Goal: Information Seeking & Learning: Learn about a topic

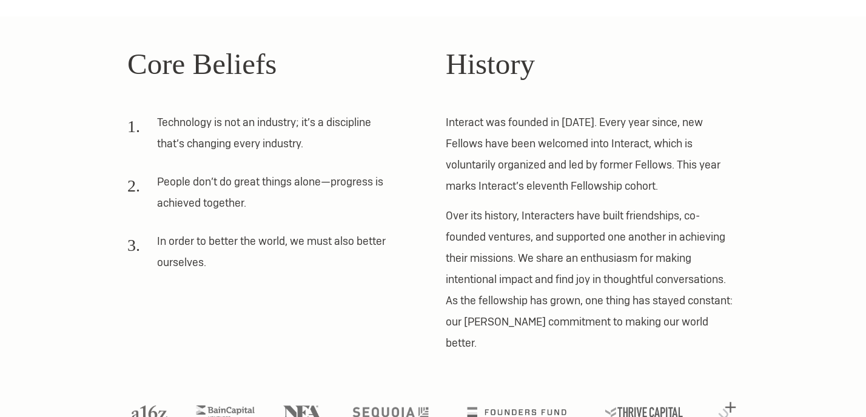
scroll to position [320, 0]
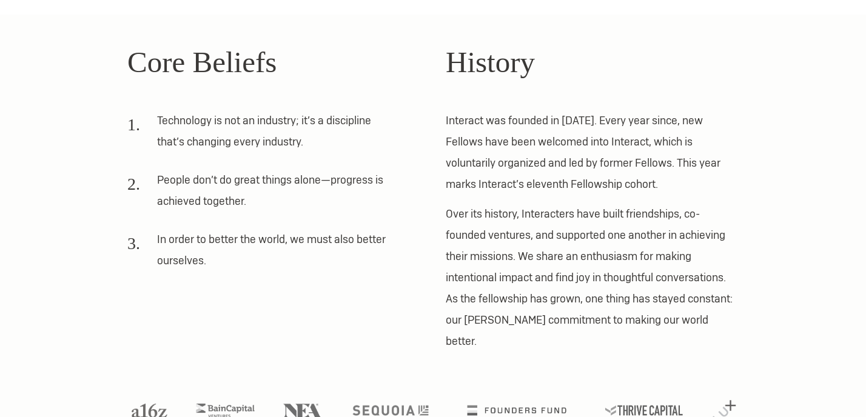
click at [229, 183] on li "People don’t do great things alone—progress is achieved together." at bounding box center [261, 194] width 268 height 51
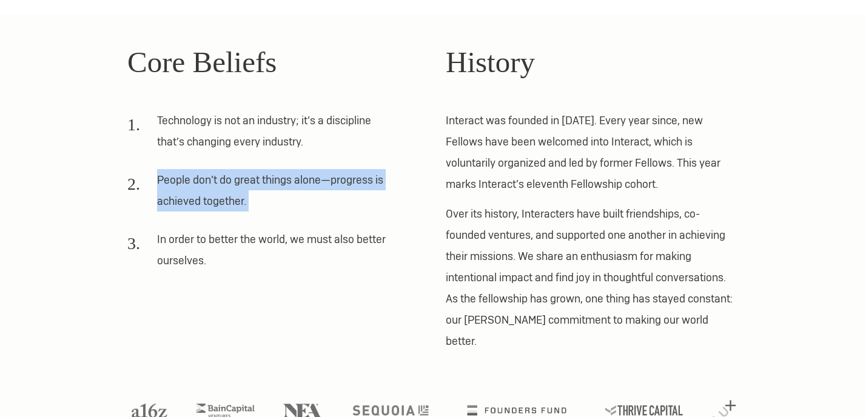
click at [229, 183] on li "People don’t do great things alone—progress is achieved together." at bounding box center [261, 194] width 268 height 51
click at [232, 204] on li "People don’t do great things alone—progress is achieved together." at bounding box center [261, 194] width 268 height 51
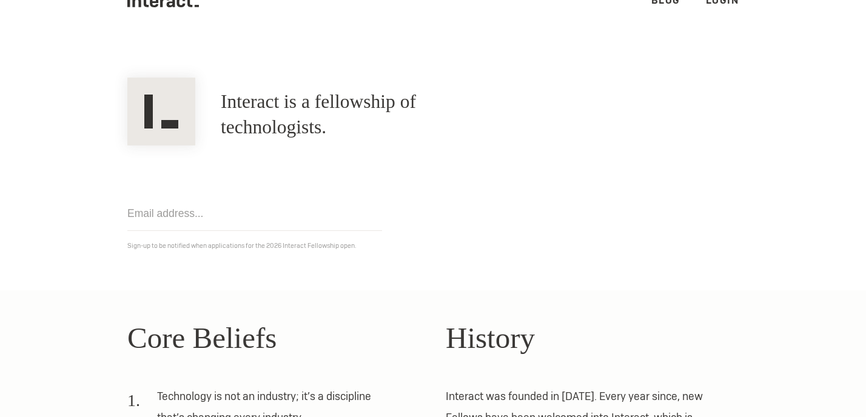
scroll to position [0, 0]
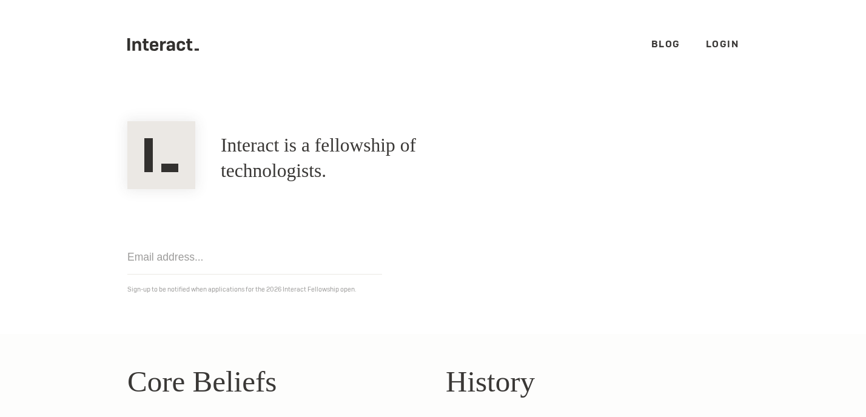
click at [645, 43] on ul ".cls-1{fill:#33312f;} interact-brand-logotype-black Blog Login" at bounding box center [433, 44] width 612 height 89
click at [663, 43] on link "Blog" at bounding box center [666, 44] width 29 height 13
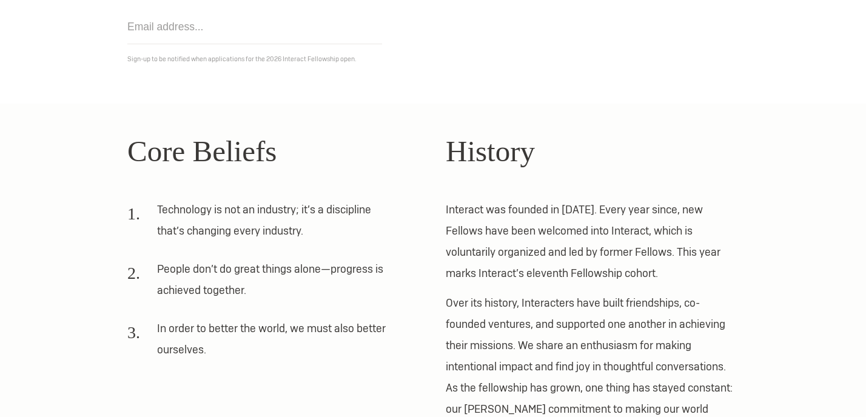
scroll to position [338, 0]
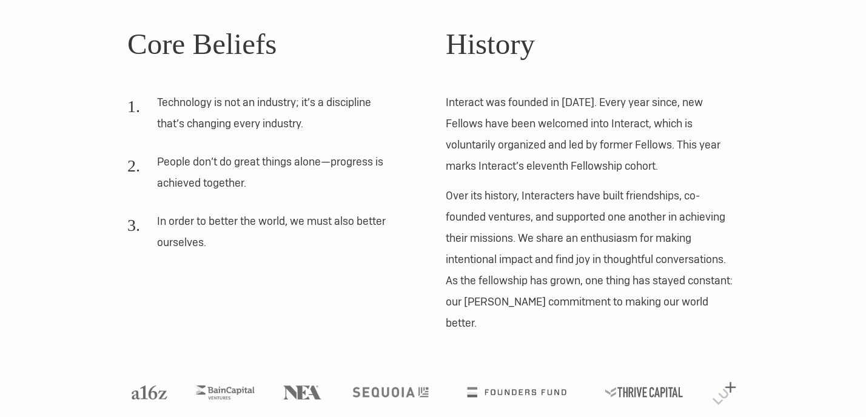
click at [371, 275] on div "Core Beliefs Technology is not an industry; it’s a discipline that’s changing e…" at bounding box center [273, 178] width 293 height 312
